Goal: Book appointment/travel/reservation

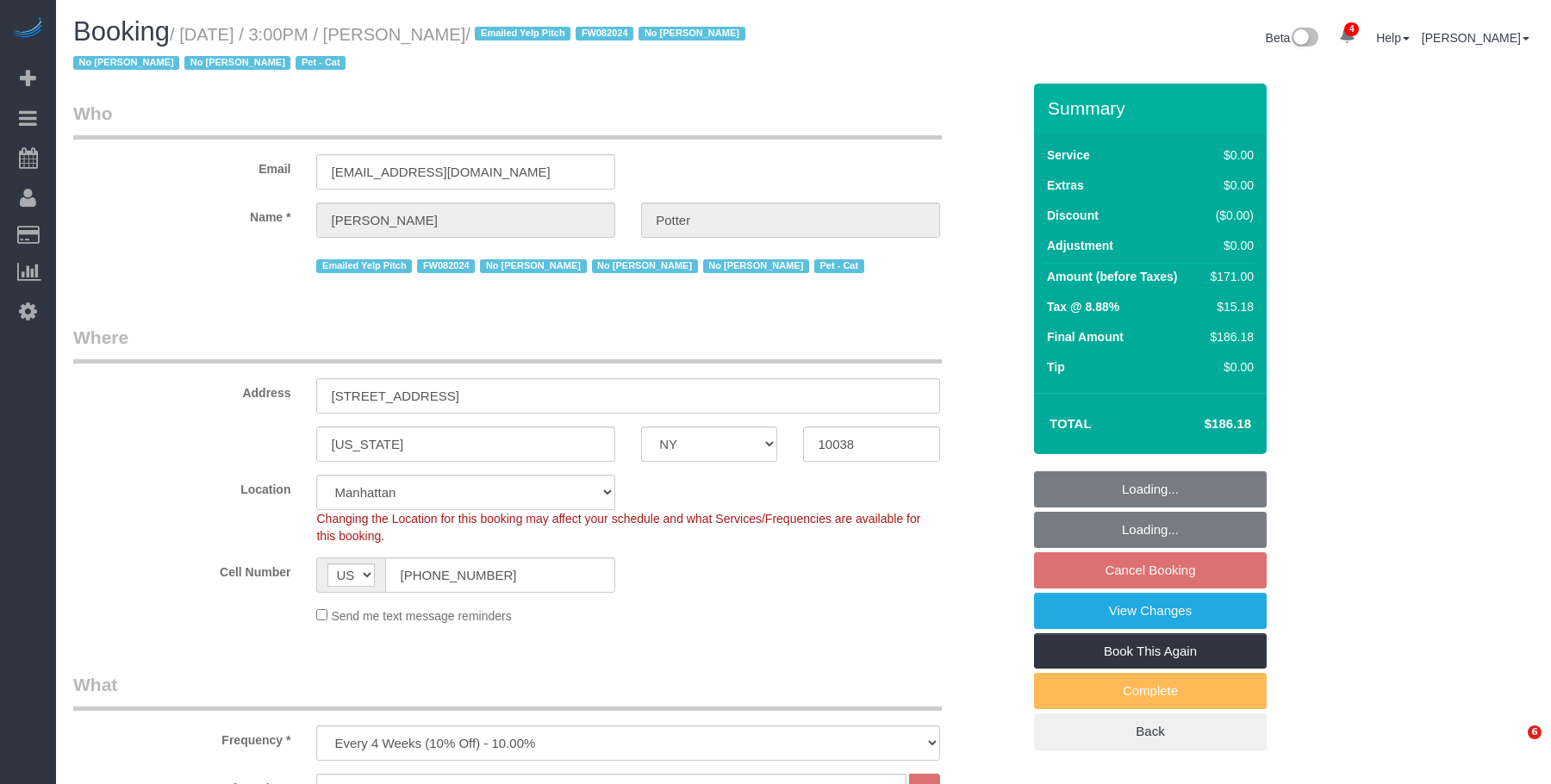
select select "NY"
select select "number:89"
select select "number:90"
select select "number:14"
select select "number:5"
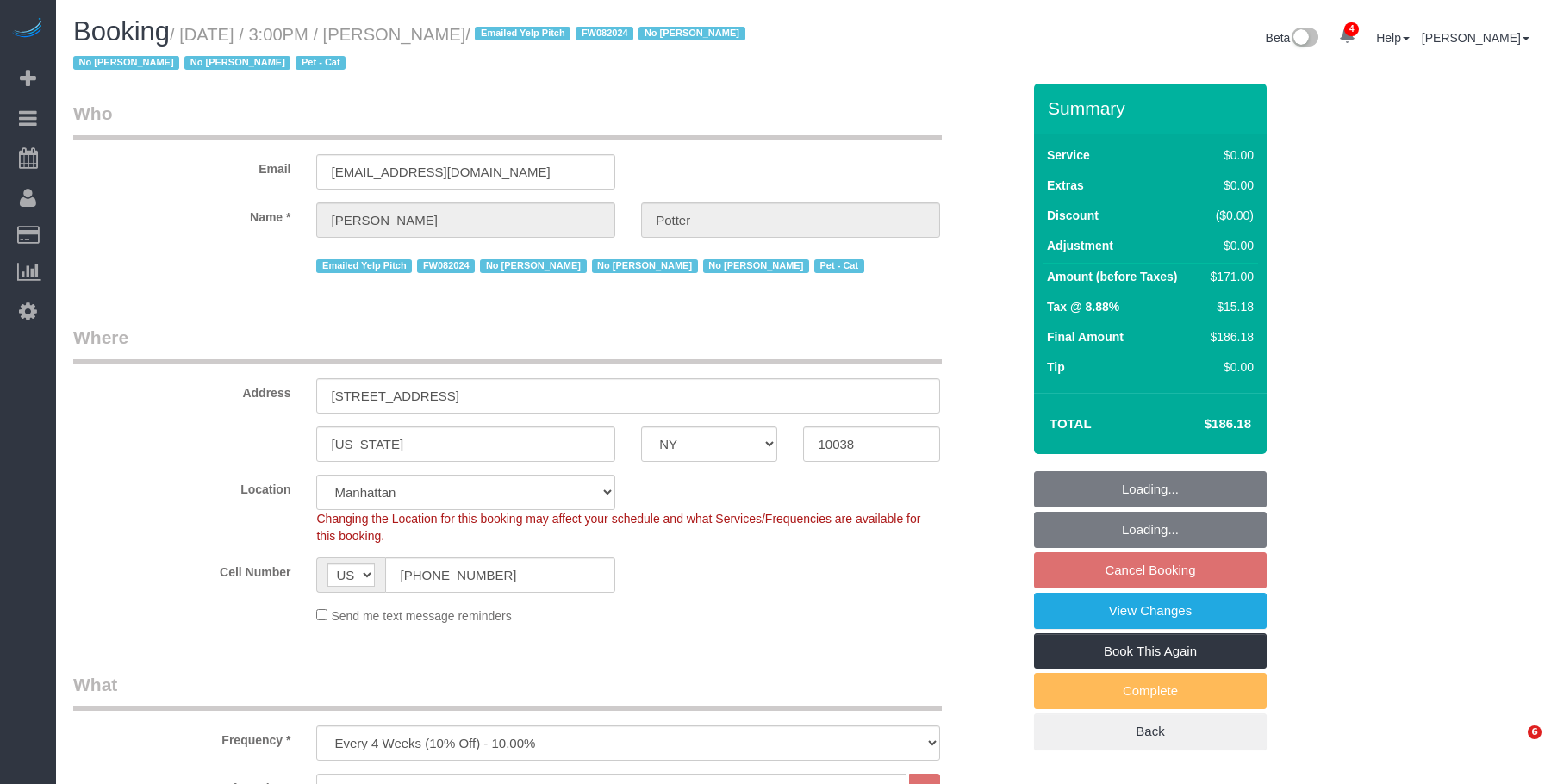
select select "object:1323"
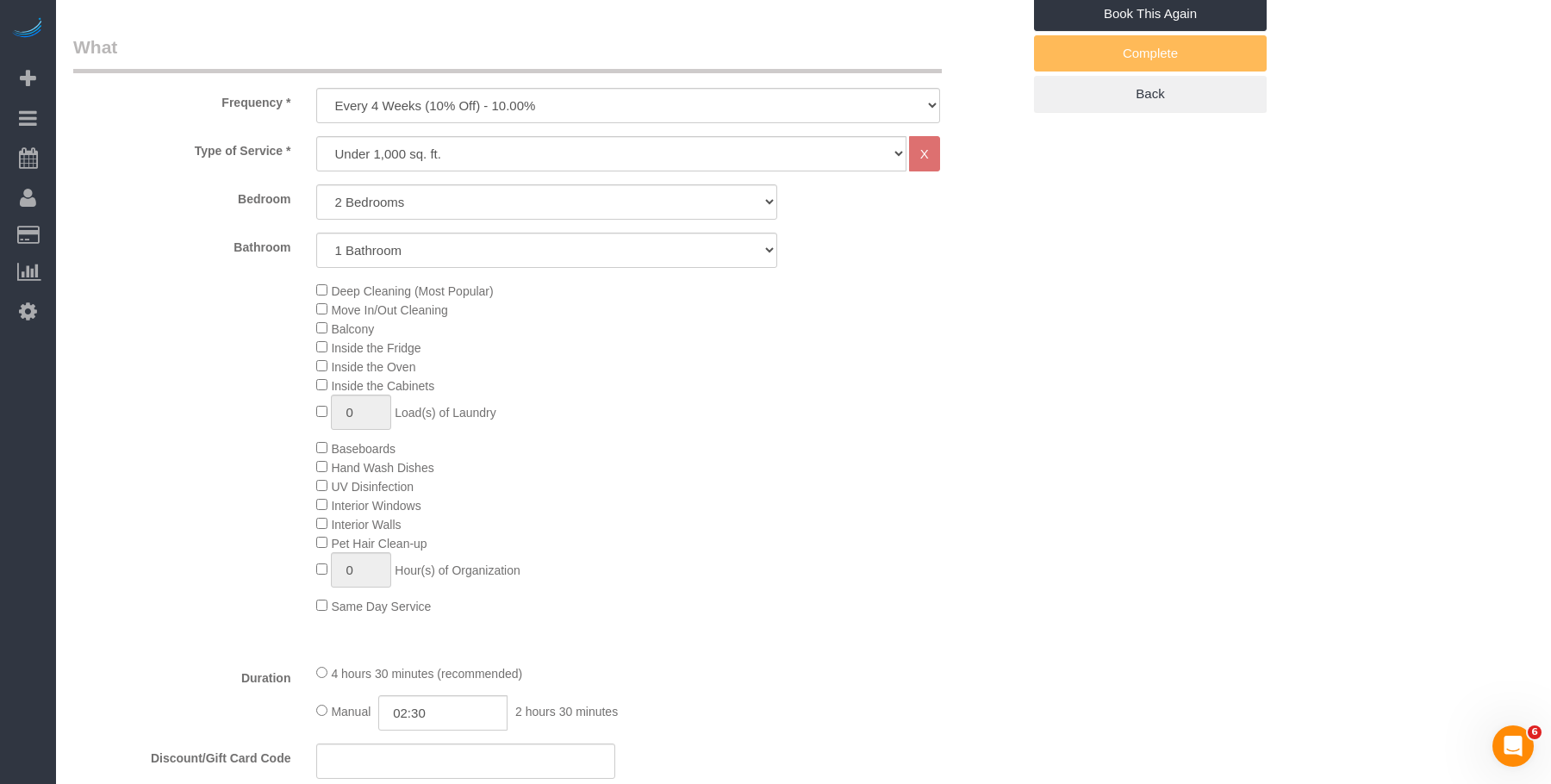
select select "spot8"
select select "2"
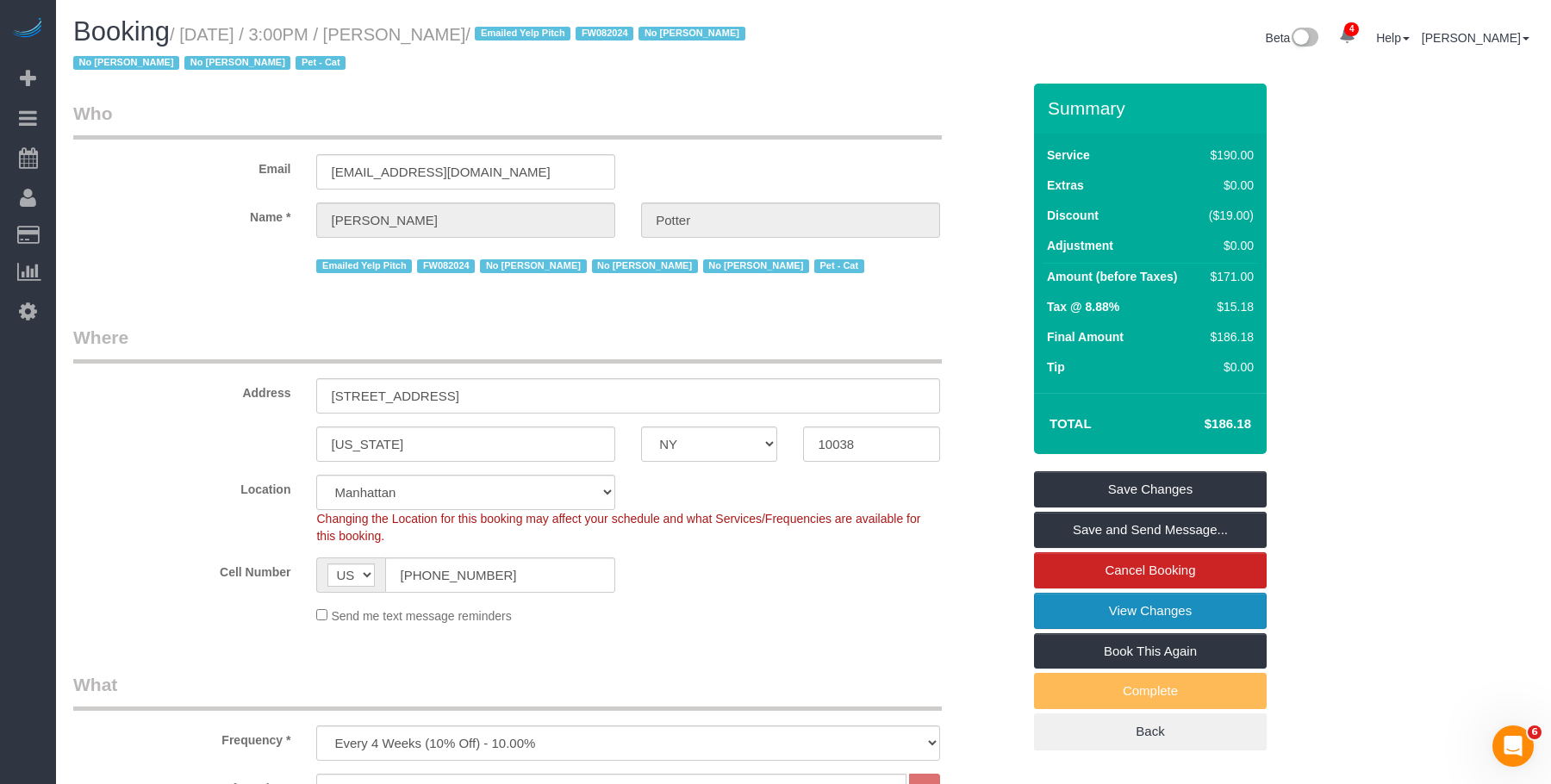
click at [1082, 612] on link "View Changes" at bounding box center [1150, 611] width 233 height 36
